Goal: Task Accomplishment & Management: Manage account settings

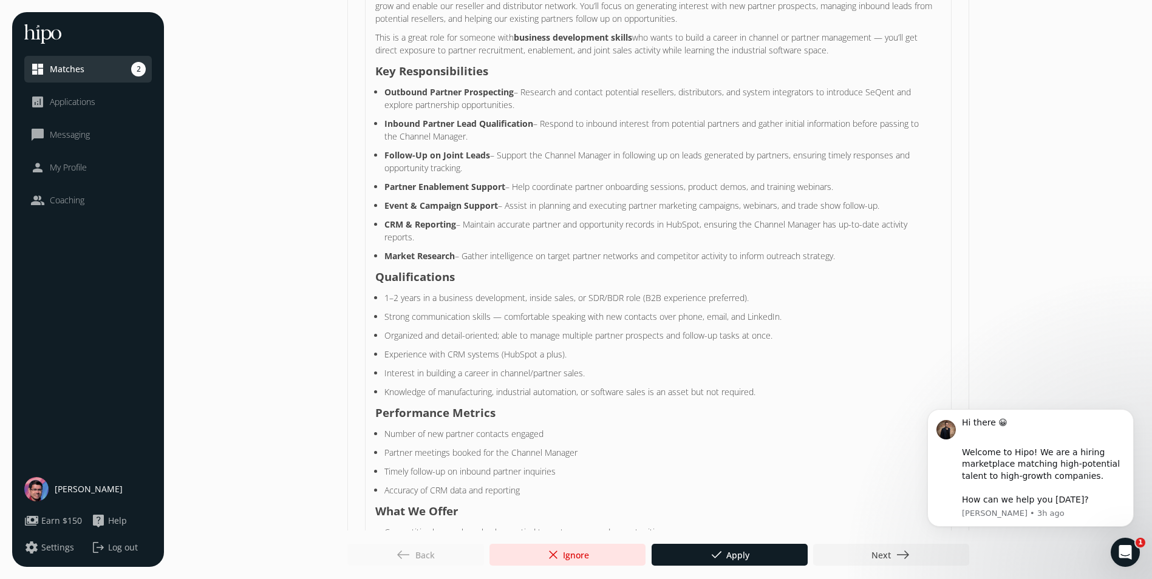
click at [66, 489] on span "Norman Belen" at bounding box center [89, 489] width 68 height 12
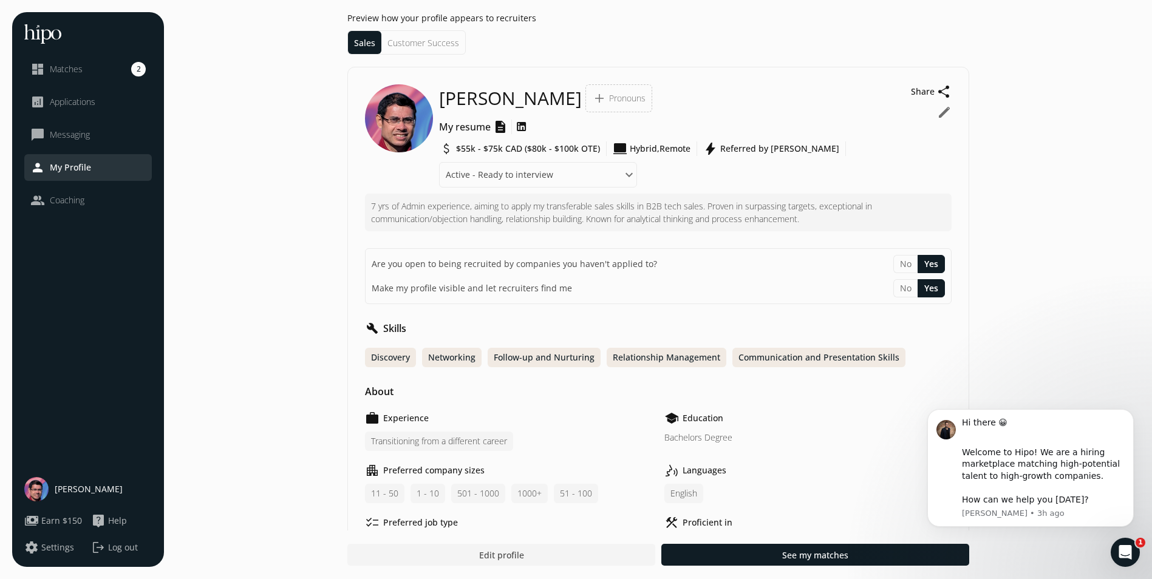
click at [96, 495] on span "Norman Belen" at bounding box center [89, 489] width 68 height 12
click at [32, 491] on img at bounding box center [36, 489] width 24 height 24
click at [78, 174] on div "person My Profile" at bounding box center [60, 167] width 61 height 15
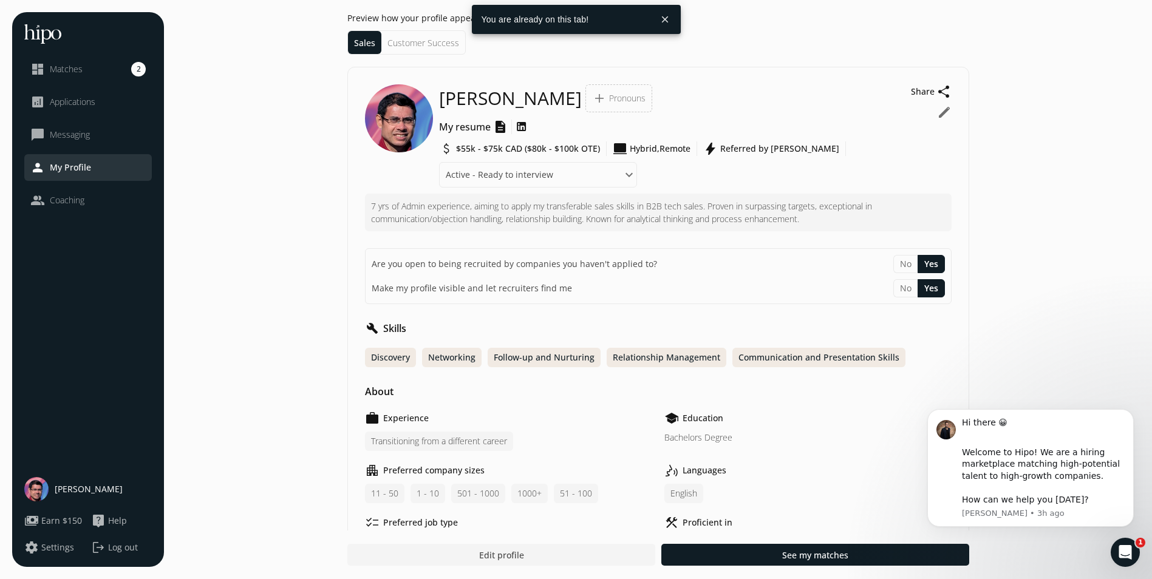
click at [119, 550] on span "Log out" at bounding box center [123, 548] width 30 height 12
